Goal: Find specific page/section: Find specific page/section

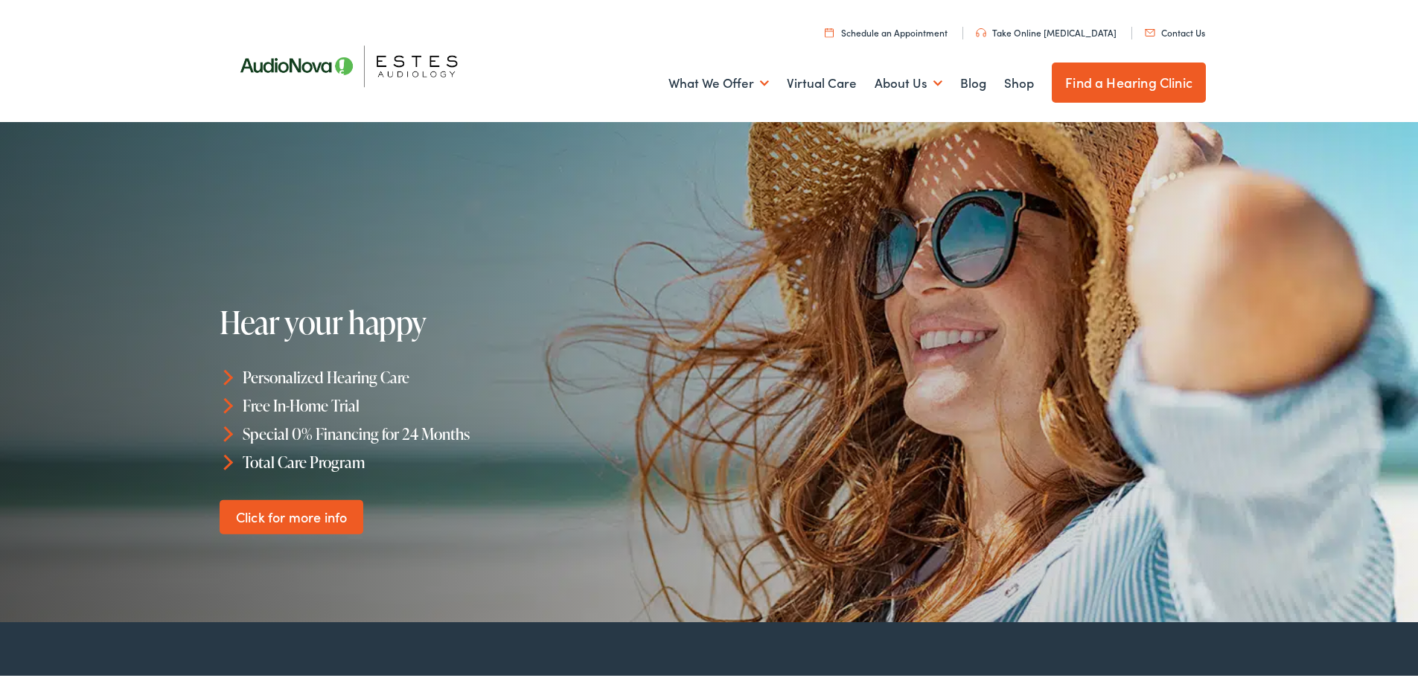
click at [1176, 27] on link "Contact Us" at bounding box center [1174, 29] width 60 height 13
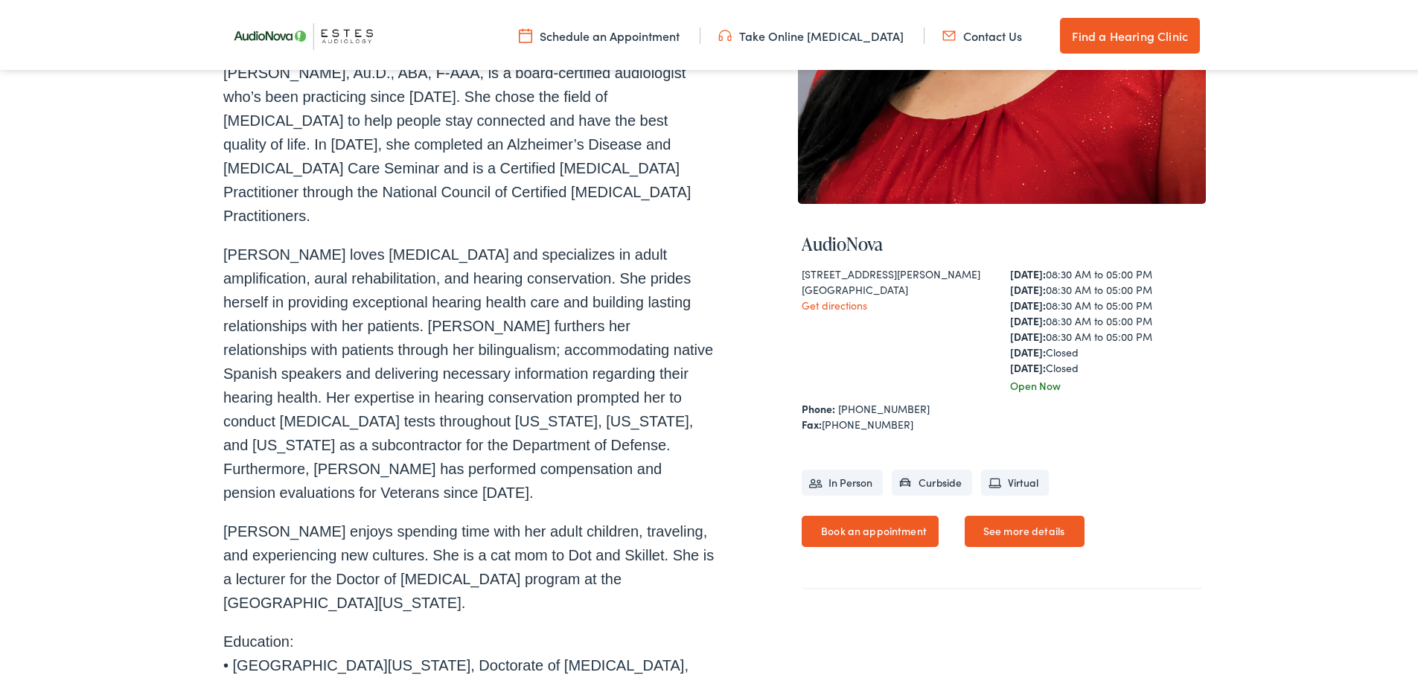
scroll to position [368, 0]
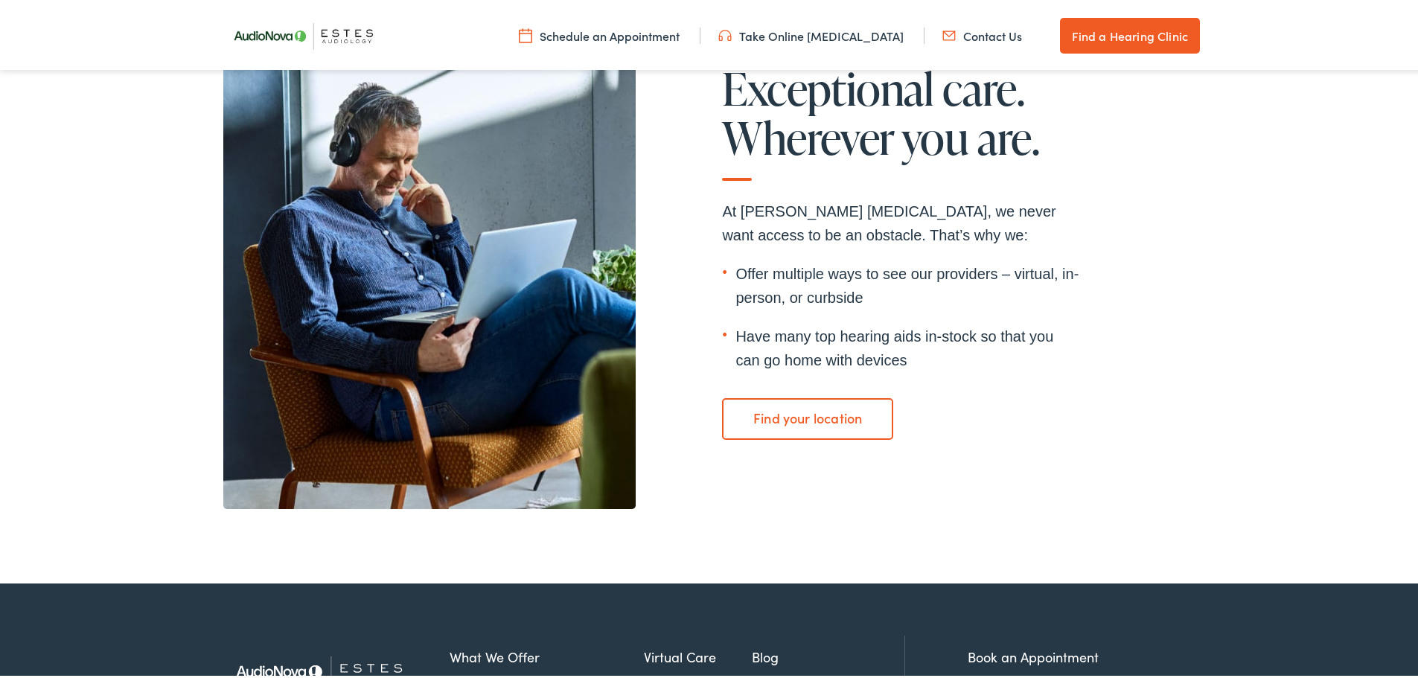
scroll to position [3379, 0]
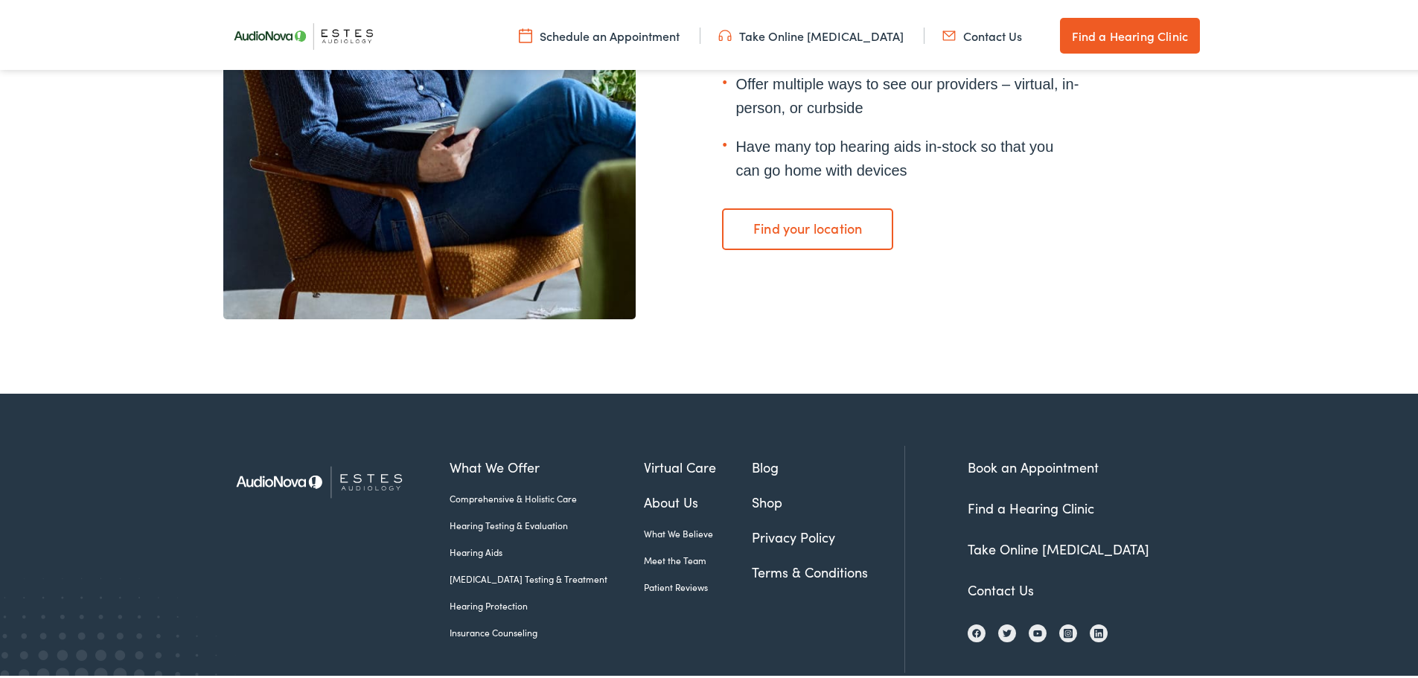
click at [795, 205] on link "Find your location" at bounding box center [807, 226] width 170 height 42
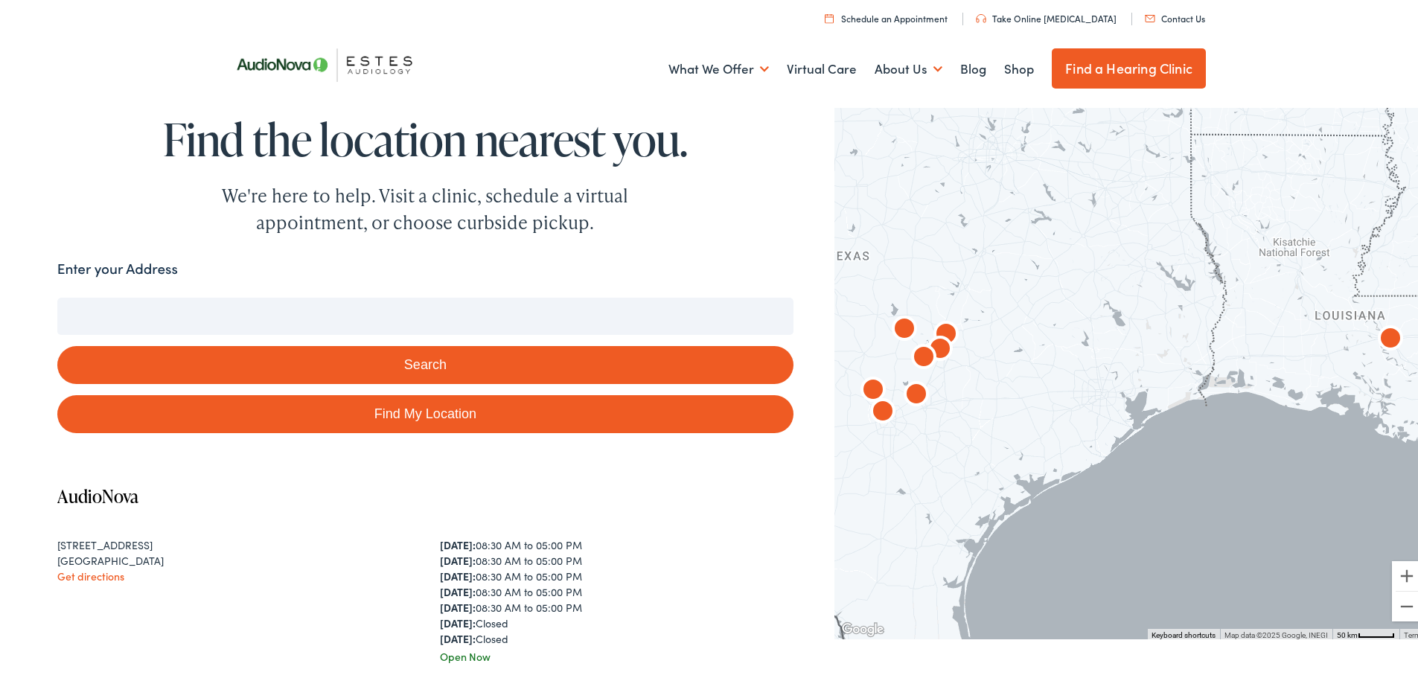
click at [127, 309] on input "Enter your Address" at bounding box center [425, 313] width 736 height 37
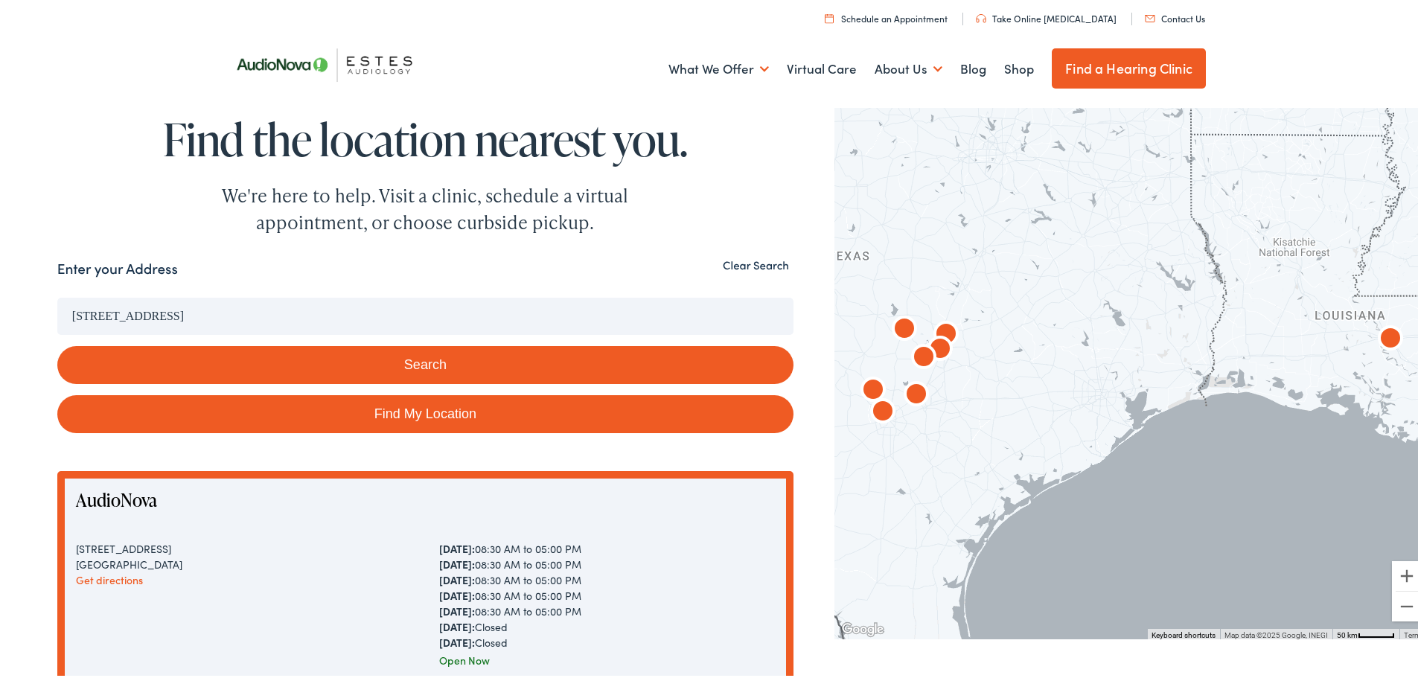
click at [418, 420] on link "Find My Location" at bounding box center [425, 411] width 736 height 38
type input "[GEOGRAPHIC_DATA], [US_STATE]"
click at [458, 357] on button "Search" at bounding box center [425, 362] width 736 height 38
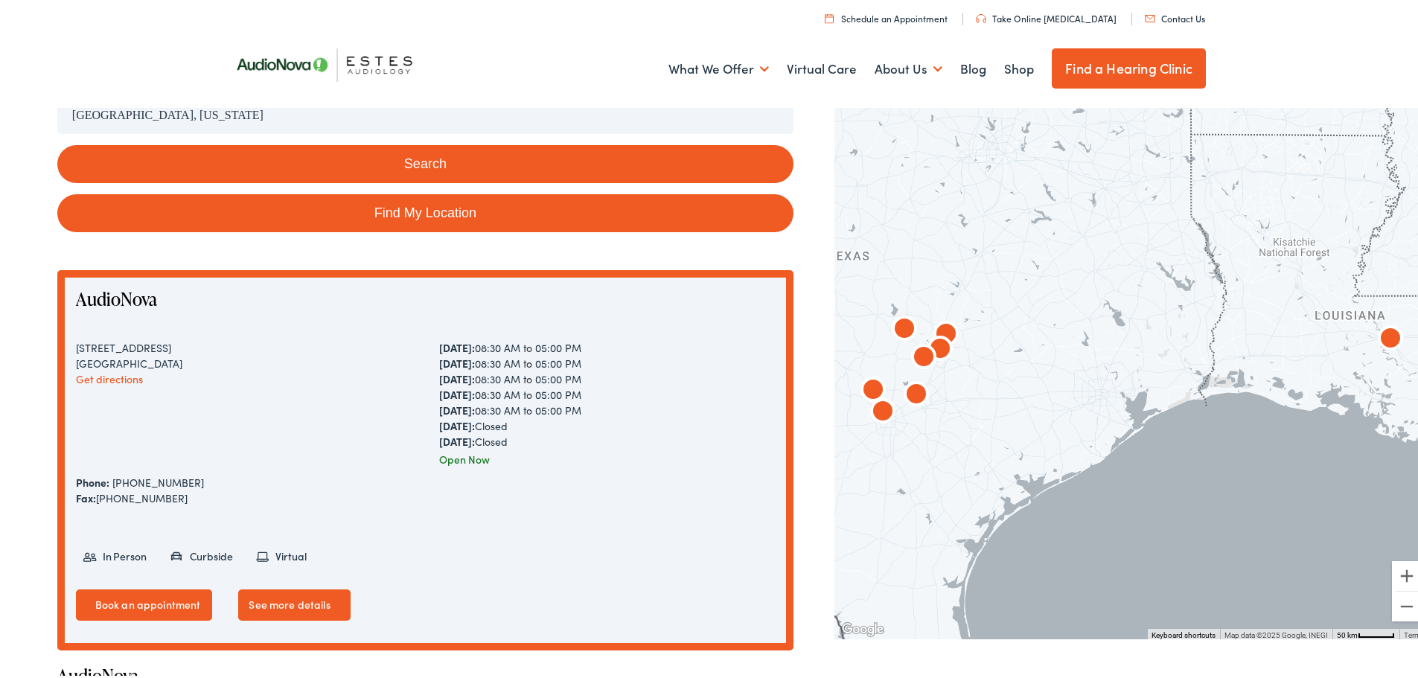
scroll to position [323, 0]
